Goal: Transaction & Acquisition: Download file/media

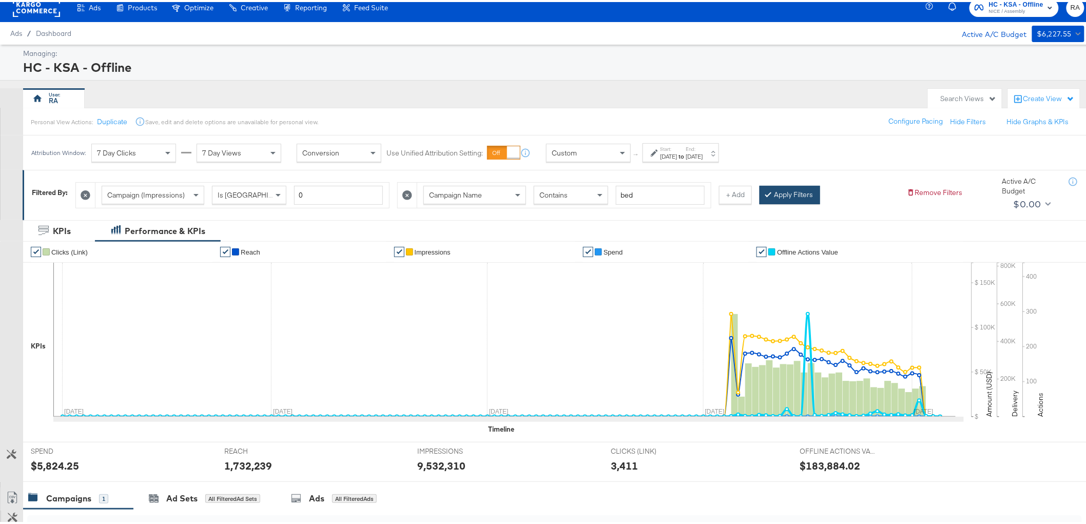
click at [809, 185] on button "Apply Filters" at bounding box center [790, 193] width 61 height 18
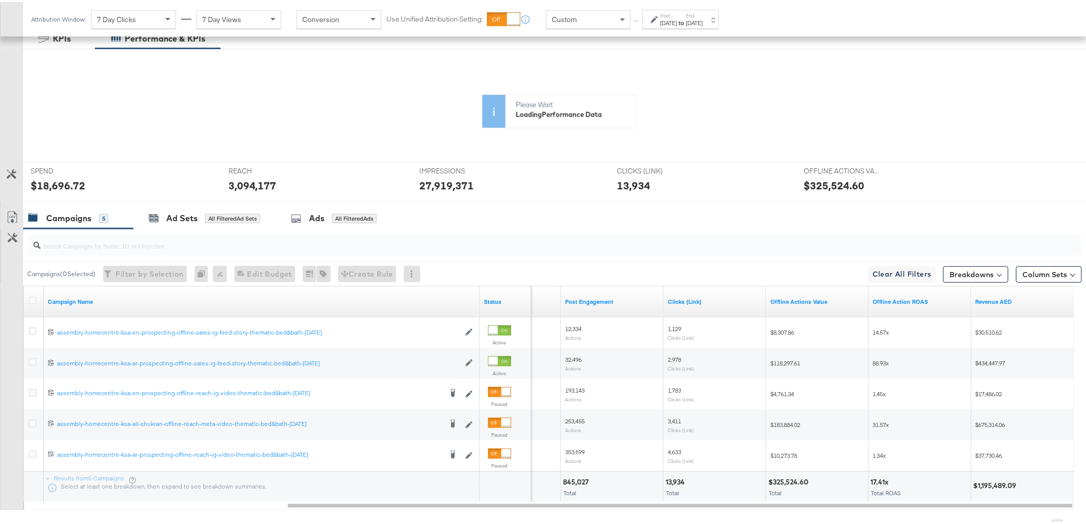
scroll to position [253, 0]
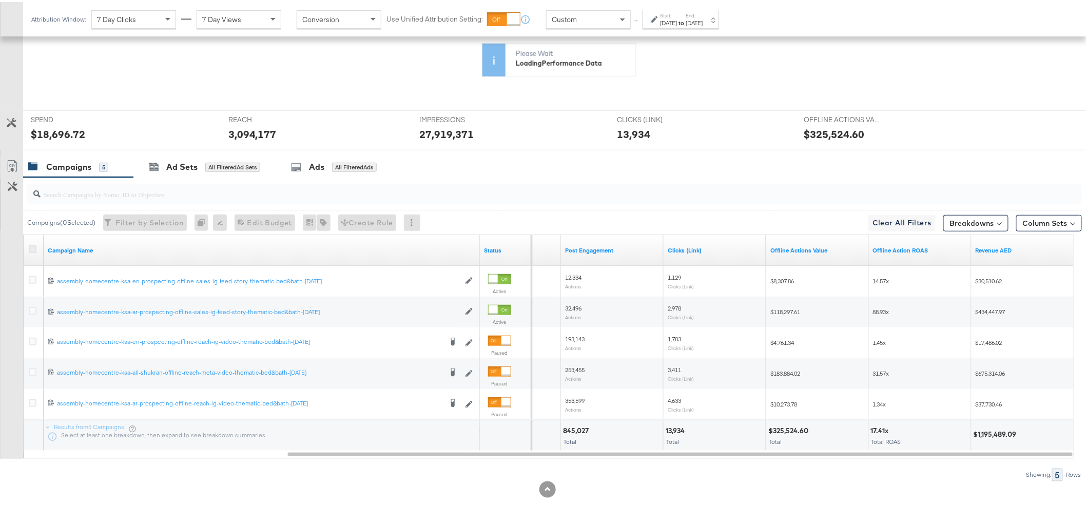
click at [31, 247] on icon at bounding box center [33, 247] width 8 height 8
click at [0, 0] on input "checkbox" at bounding box center [0, 0] width 0 height 0
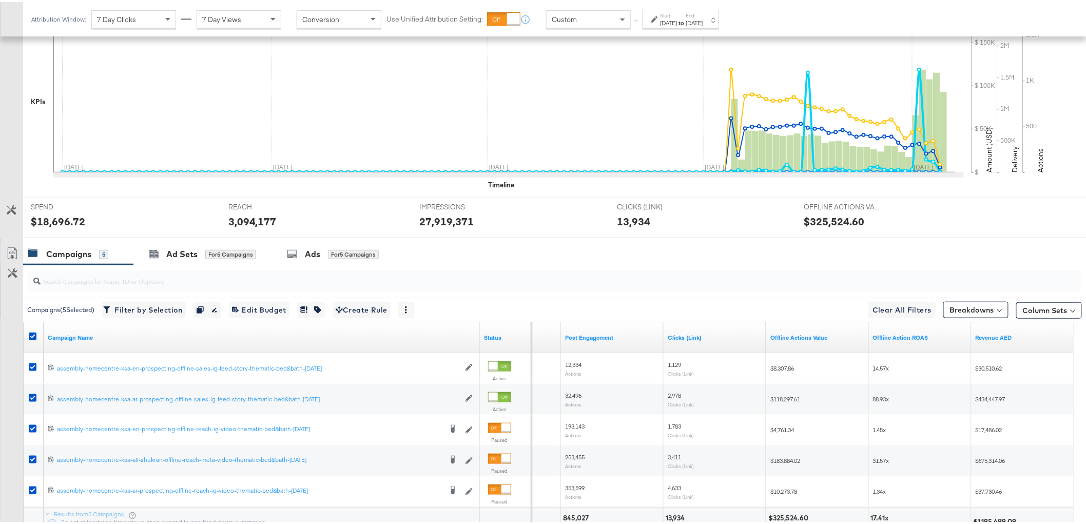
scroll to position [340, 0]
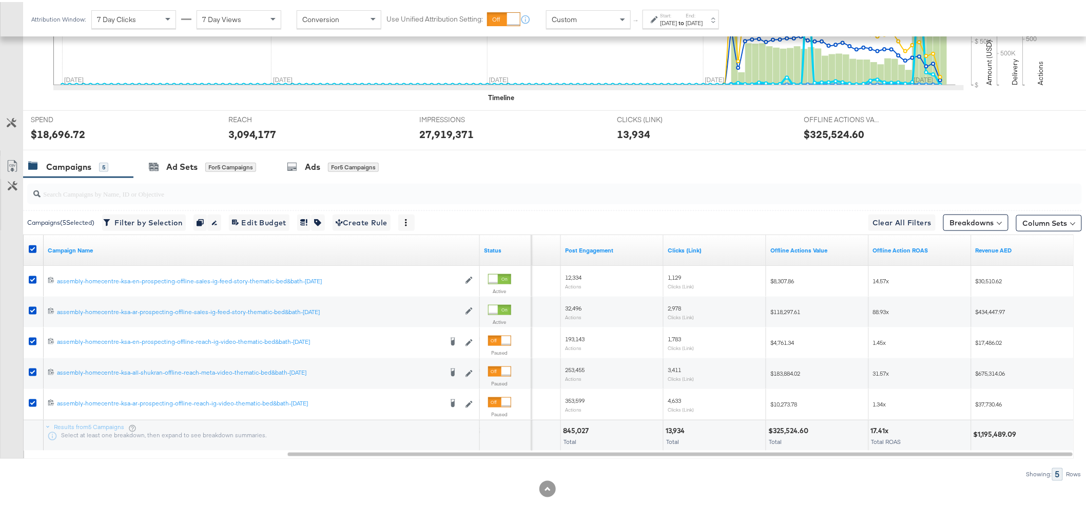
click at [355, 164] on div "for 5 Campaigns" at bounding box center [353, 165] width 51 height 9
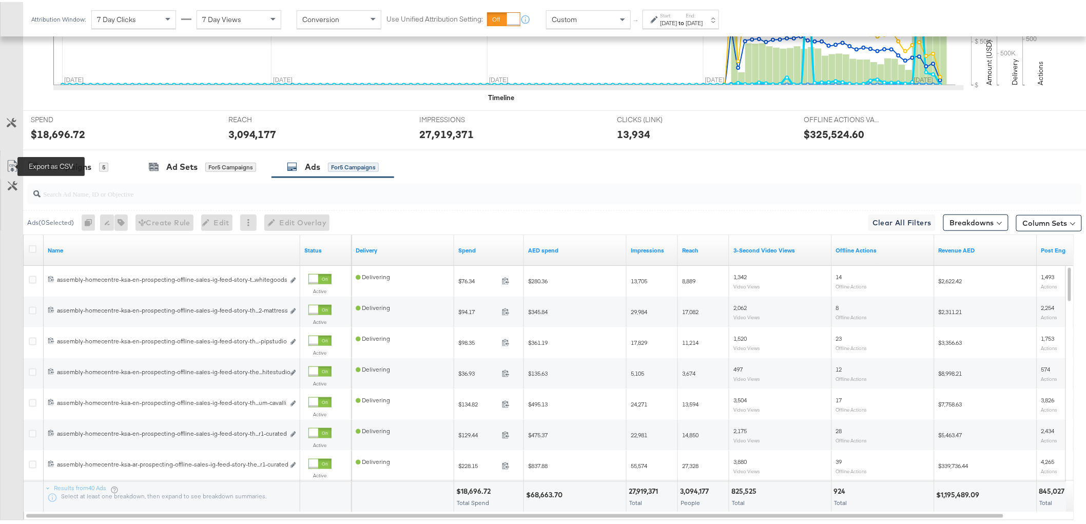
click at [7, 167] on icon at bounding box center [12, 164] width 12 height 12
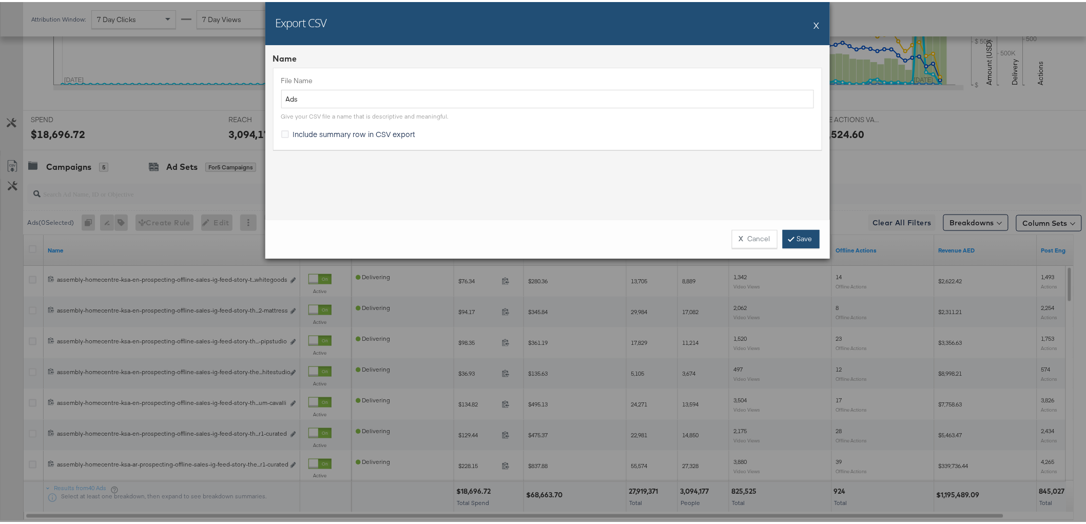
click at [791, 237] on link "Save" at bounding box center [801, 237] width 37 height 18
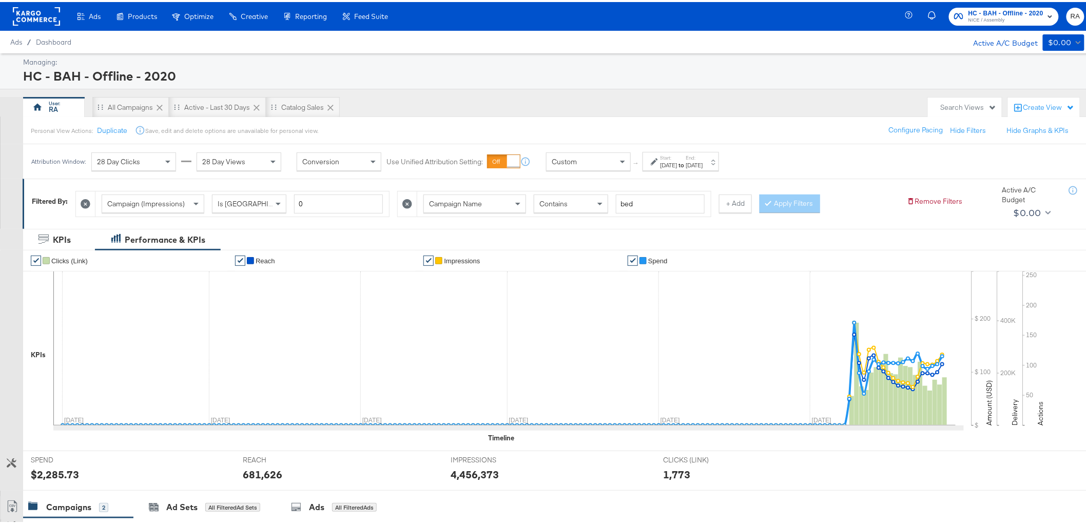
click at [703, 157] on label "End:" at bounding box center [694, 155] width 17 height 7
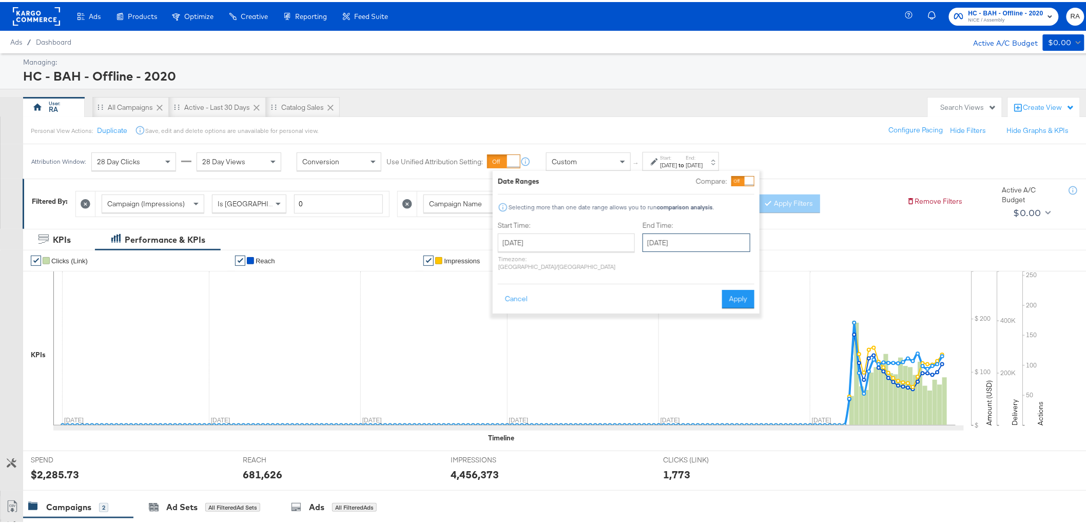
click at [690, 249] on input "September 28th 2025" at bounding box center [697, 241] width 108 height 18
click at [752, 263] on span "›" at bounding box center [760, 261] width 16 height 15
click at [646, 311] on td "5" at bounding box center [654, 307] width 17 height 14
type input "October 5th 2025"
click at [729, 293] on button "Apply" at bounding box center [734, 297] width 32 height 18
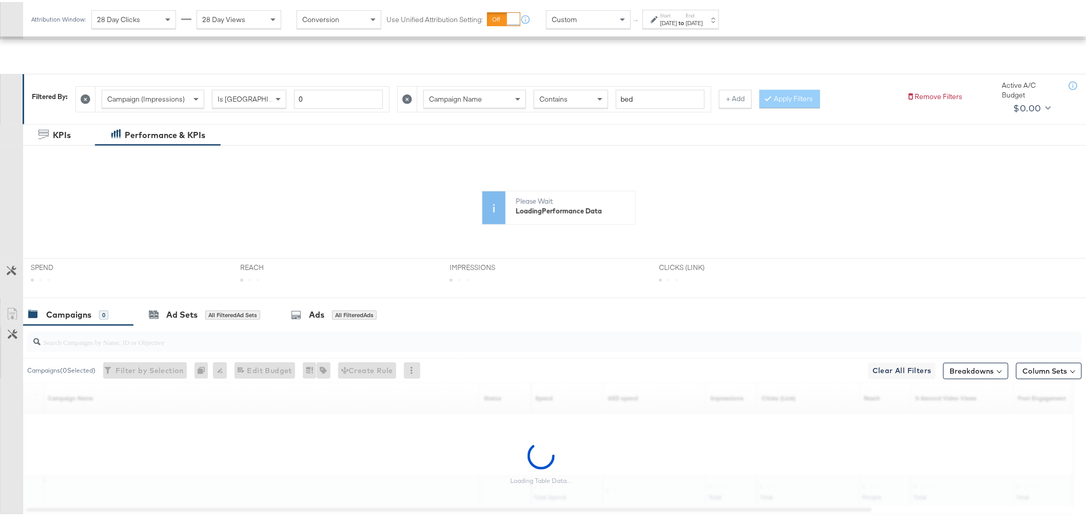
scroll to position [161, 0]
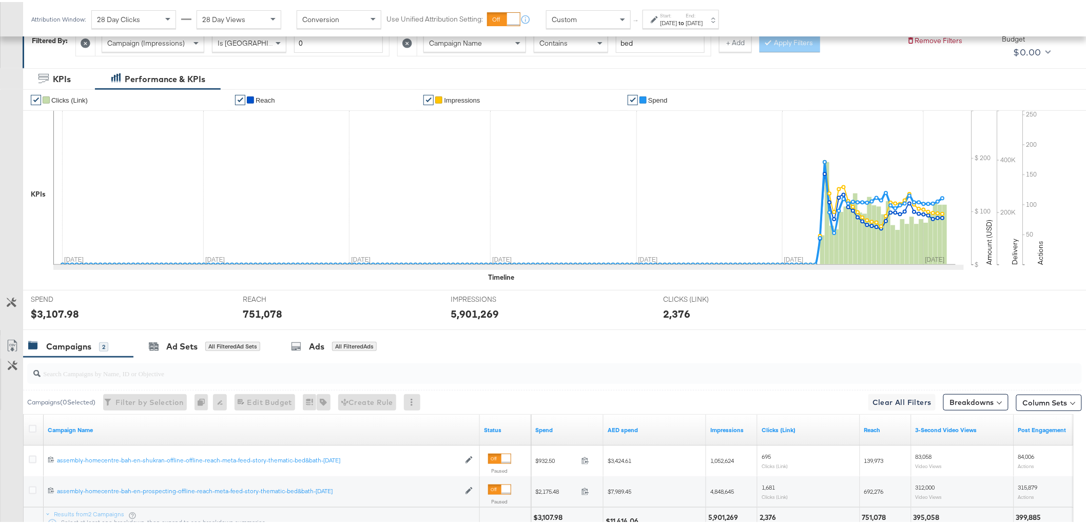
click at [34, 336] on div "Campaigns 2" at bounding box center [78, 345] width 110 height 22
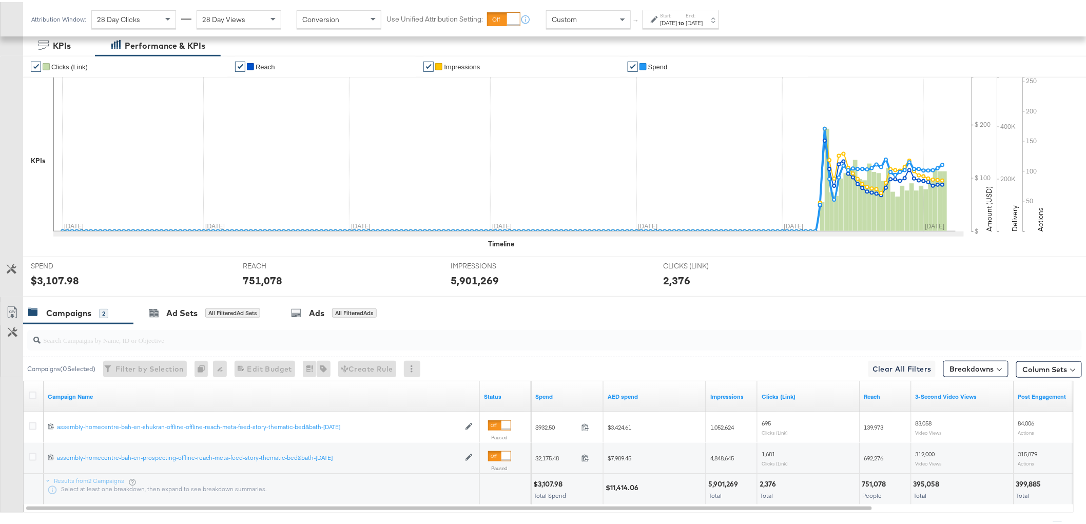
scroll to position [248, 0]
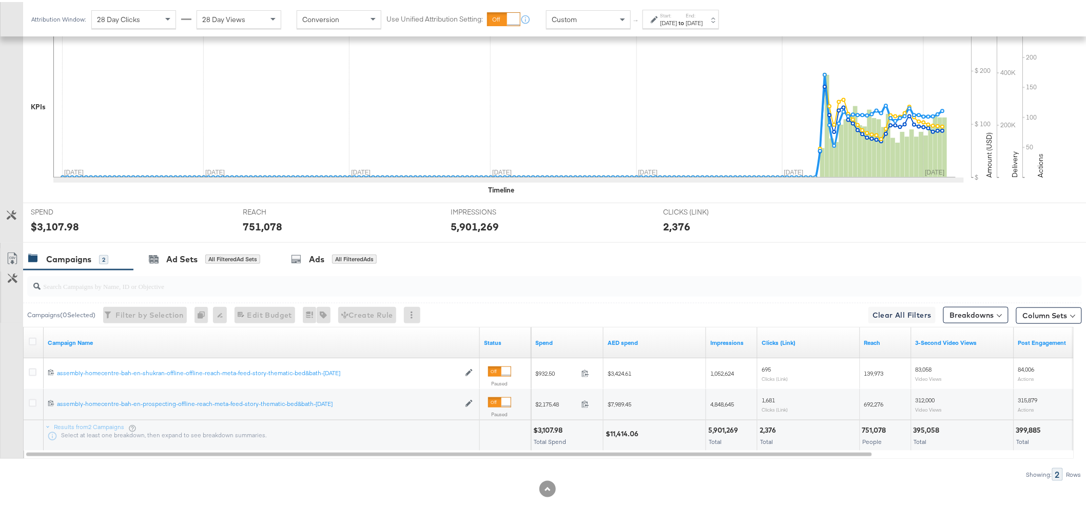
click at [36, 337] on div at bounding box center [34, 341] width 11 height 10
click at [32, 339] on icon at bounding box center [33, 340] width 8 height 8
click at [0, 0] on input "checkbox" at bounding box center [0, 0] width 0 height 0
click at [12, 254] on icon at bounding box center [12, 257] width 12 height 12
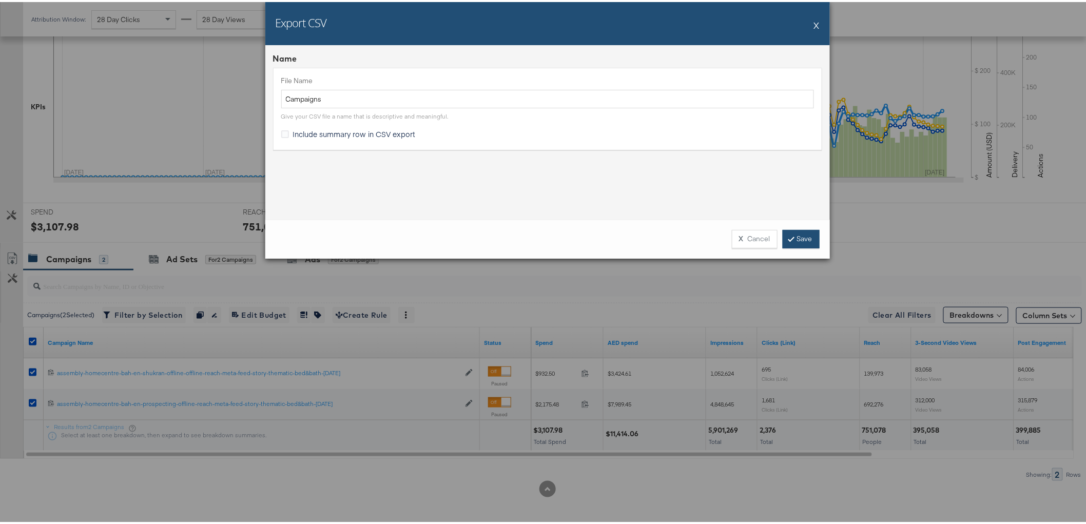
click at [783, 233] on link "Save" at bounding box center [801, 237] width 37 height 18
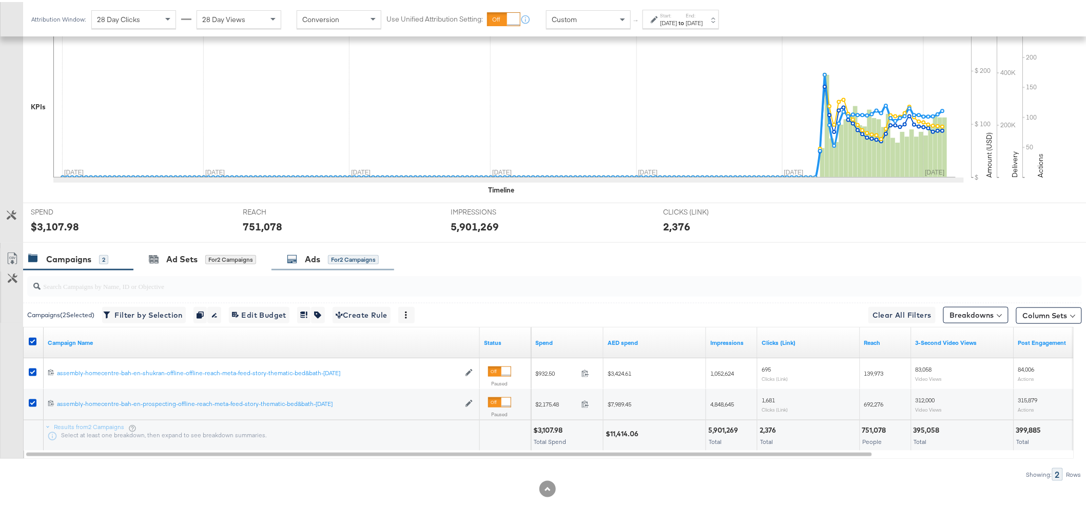
click at [307, 258] on div "Ads" at bounding box center [312, 258] width 15 height 12
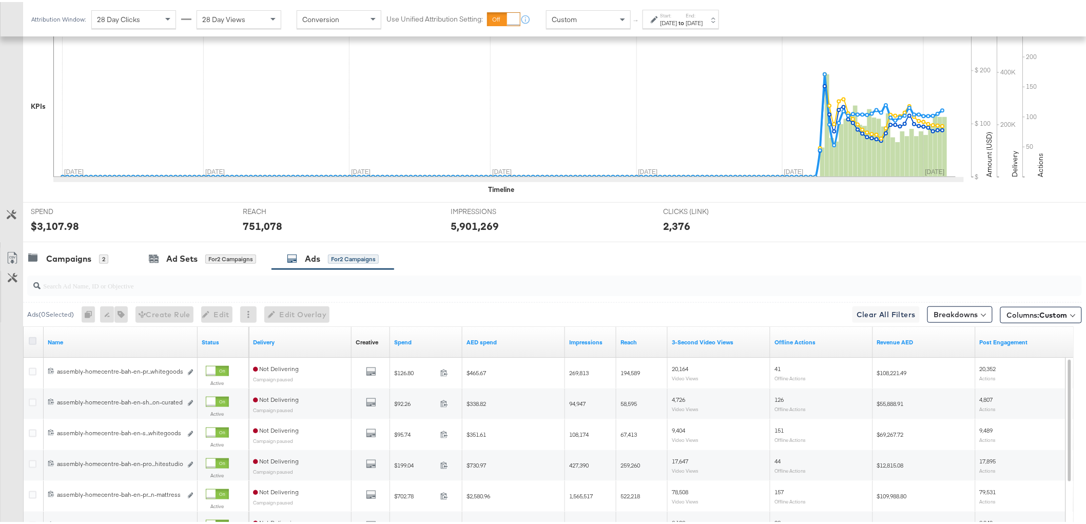
click at [30, 336] on icon at bounding box center [33, 339] width 8 height 8
click at [0, 0] on input "checkbox" at bounding box center [0, 0] width 0 height 0
click at [6, 257] on link "Export as CSV" at bounding box center [12, 257] width 23 height 23
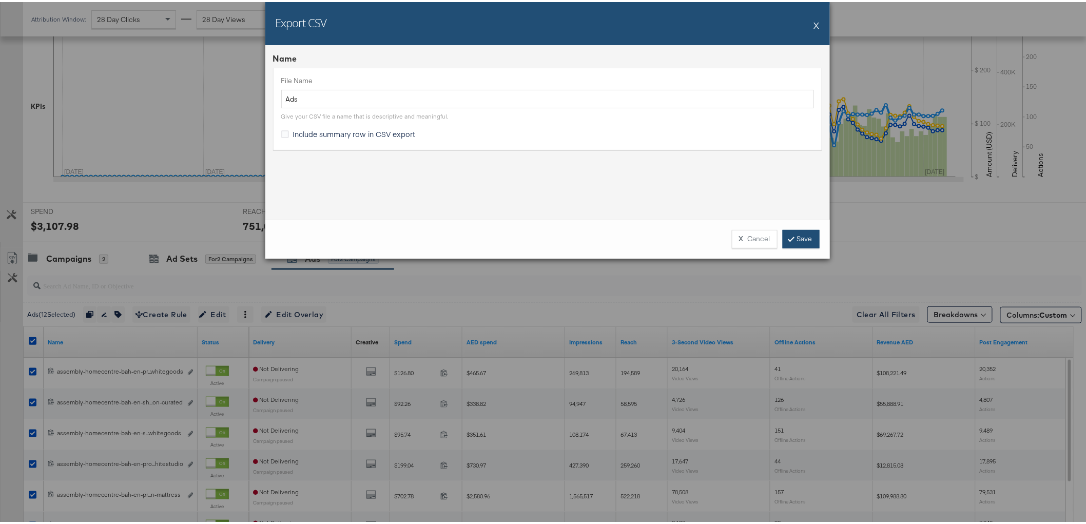
click at [803, 238] on link "Save" at bounding box center [801, 237] width 37 height 18
